Goal: Check status

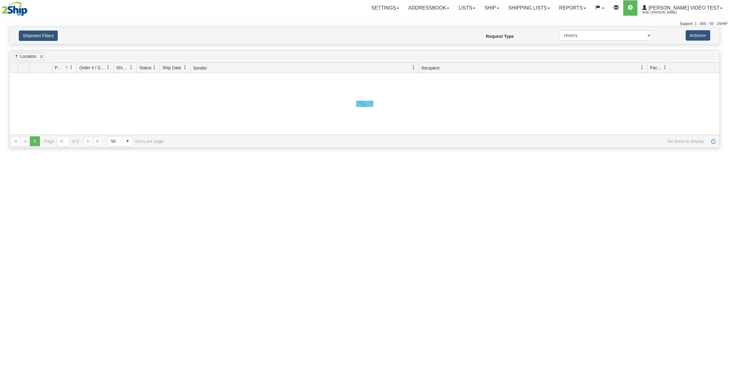
select select "2"
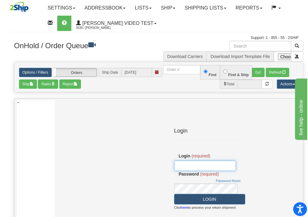
type input "[PERSON_NAME][EMAIL_ADDRESS][PERSON_NAME][DOMAIN_NAME]"
drag, startPoint x: 278, startPoint y: 185, endPoint x: 97, endPoint y: 61, distance: 219.4
click at [278, 185] on div "Login Login (required) [PERSON_NAME][EMAIL_ADDRESS][PERSON_NAME][DOMAIN_NAME] P…" at bounding box center [209, 187] width 298 height 172
